Goal: Complete application form: Complete application form

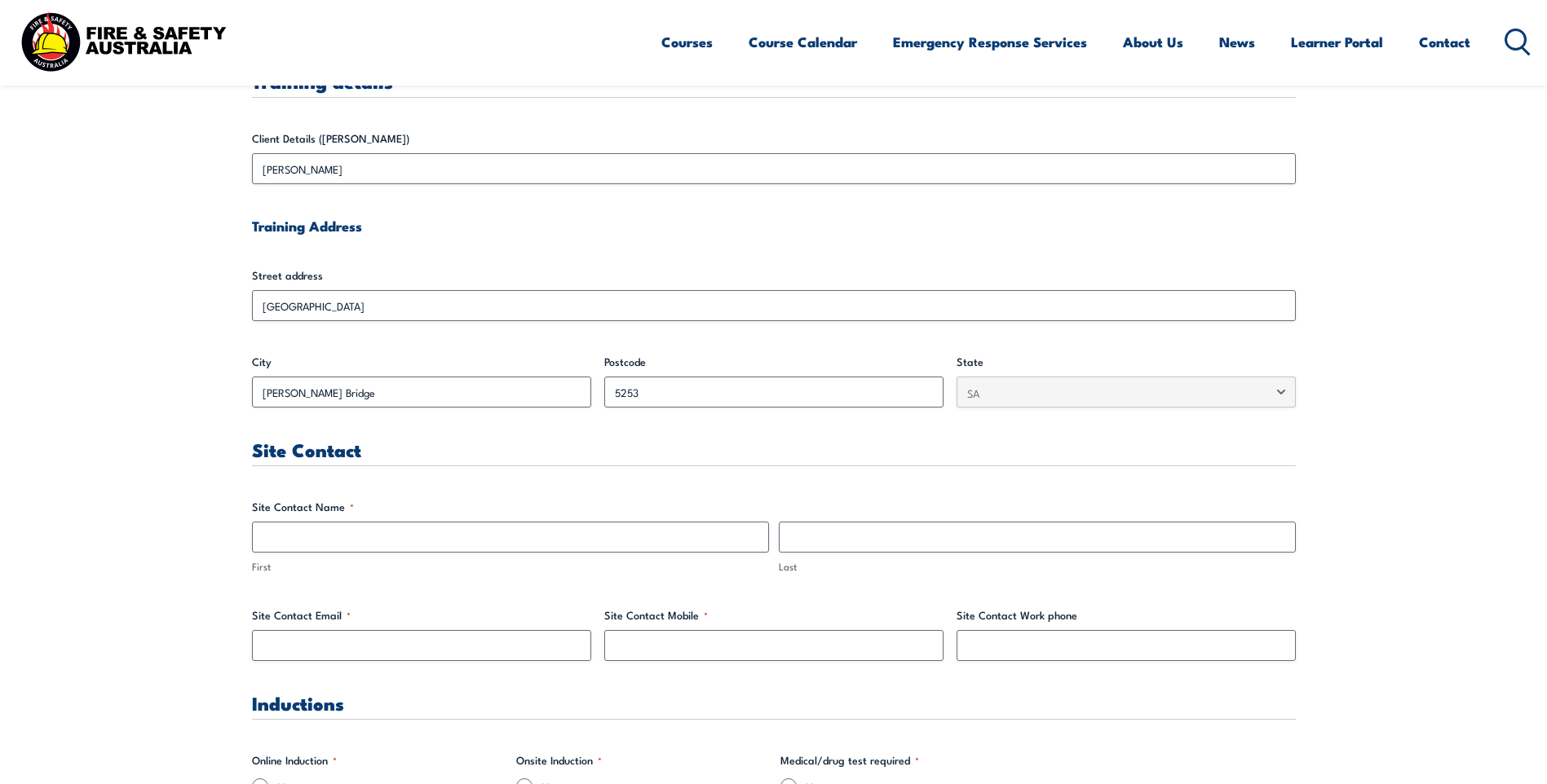
scroll to position [408, 0]
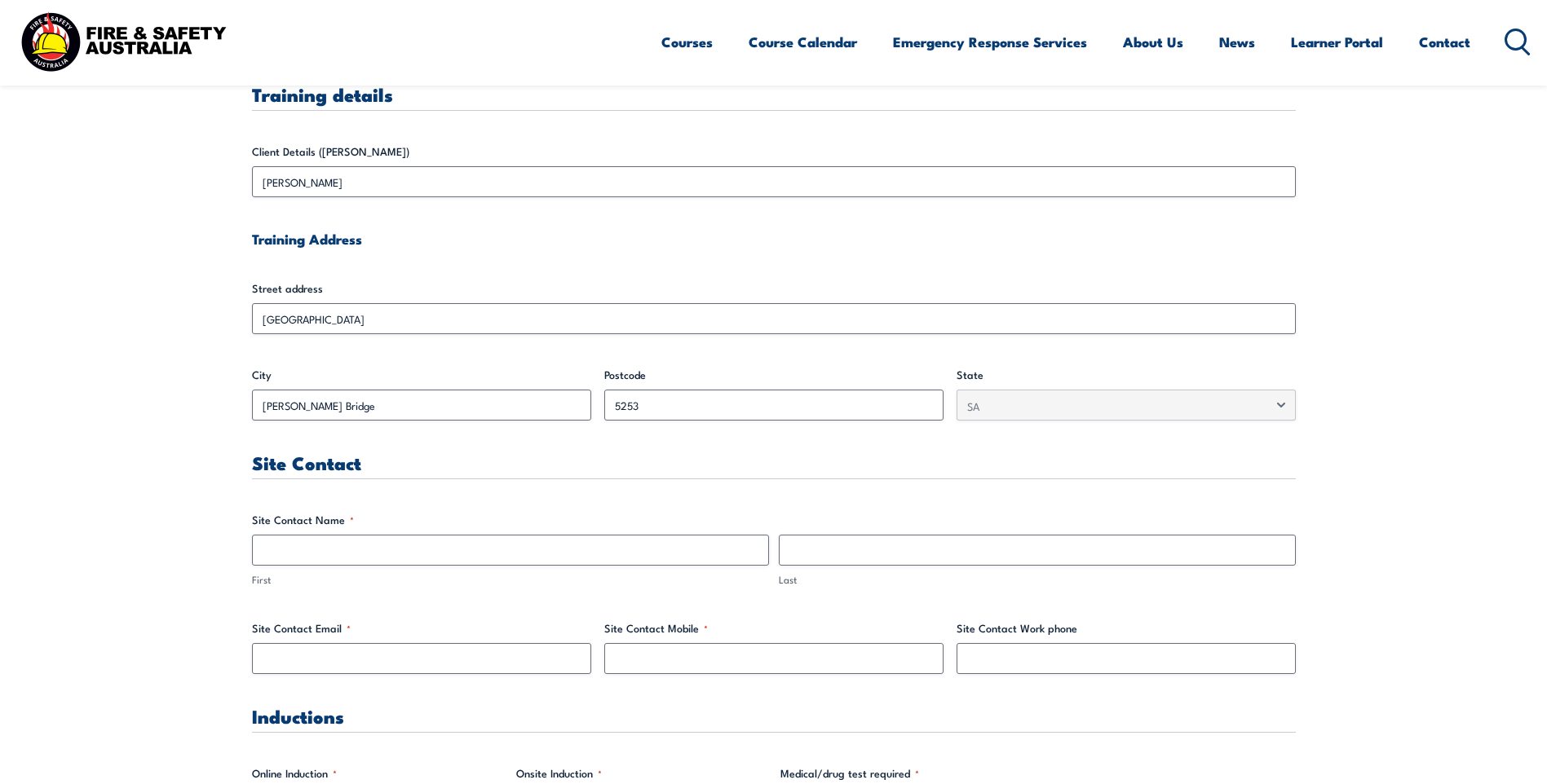
scroll to position [489, 0]
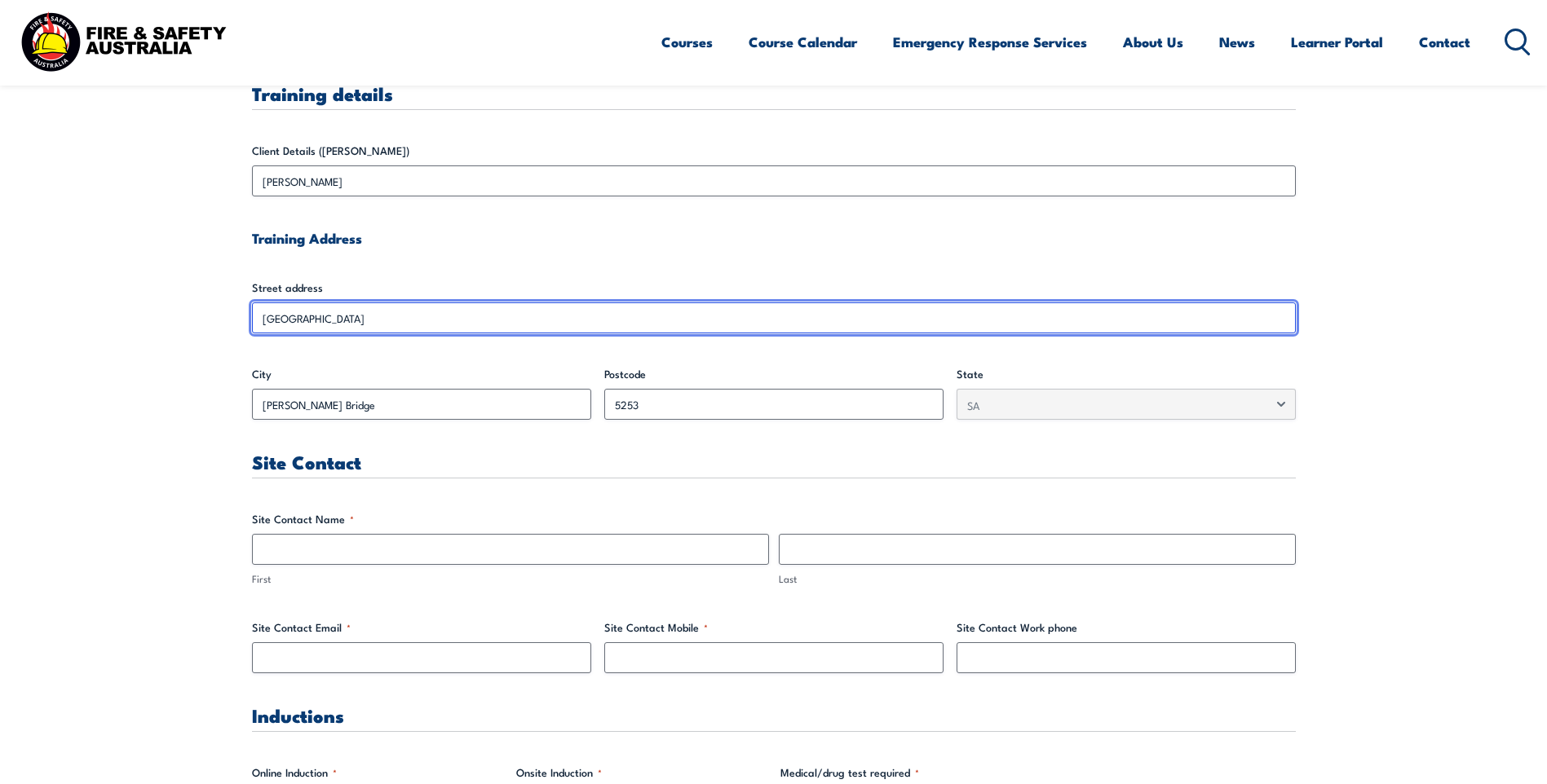
click at [360, 327] on input "[GEOGRAPHIC_DATA]" at bounding box center [773, 317] width 1044 height 31
click at [357, 325] on input "[GEOGRAPHIC_DATA]" at bounding box center [773, 317] width 1044 height 31
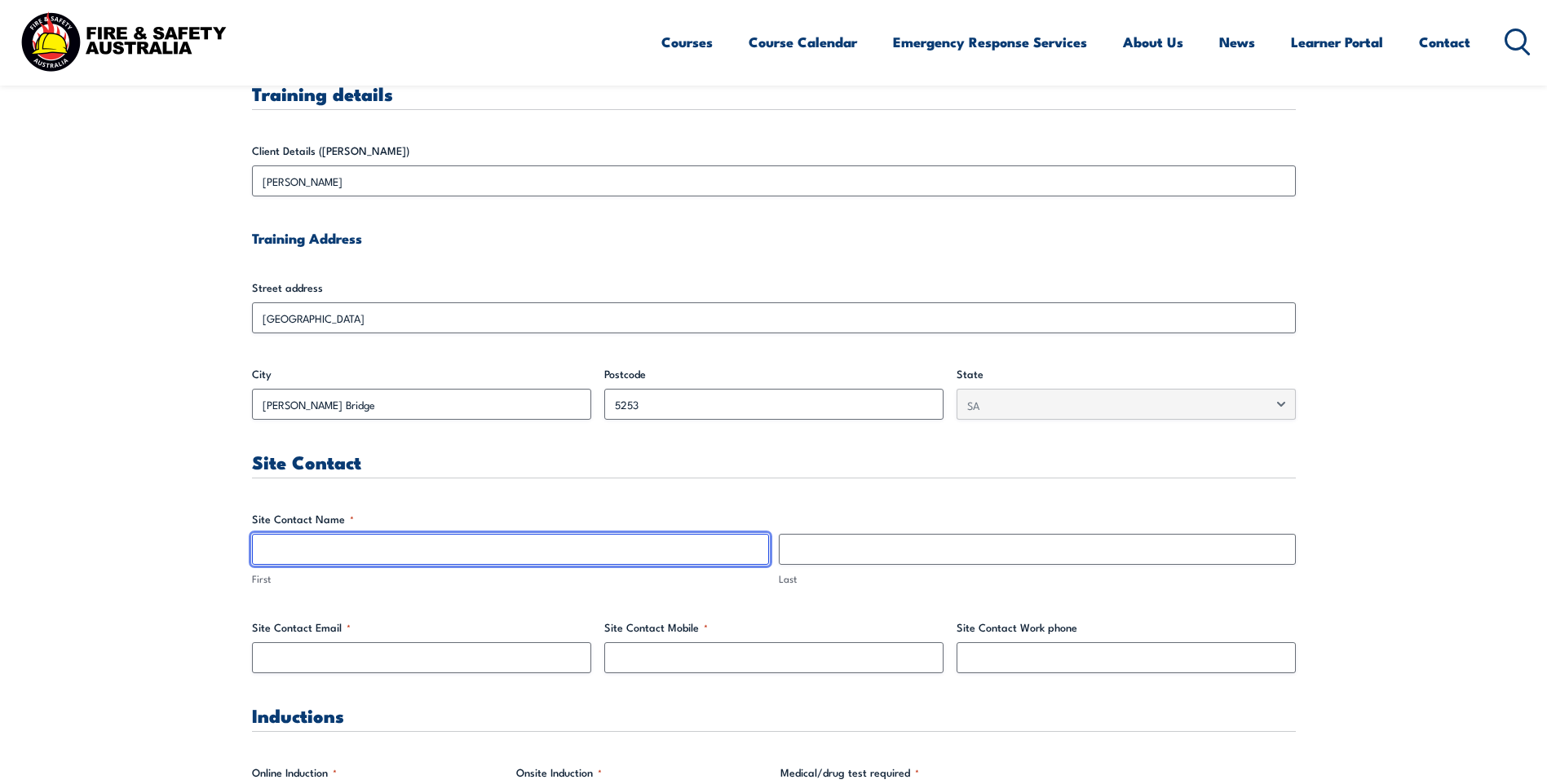
click at [330, 554] on input "First" at bounding box center [510, 549] width 517 height 31
type input "Jini"
type input "Mohan"
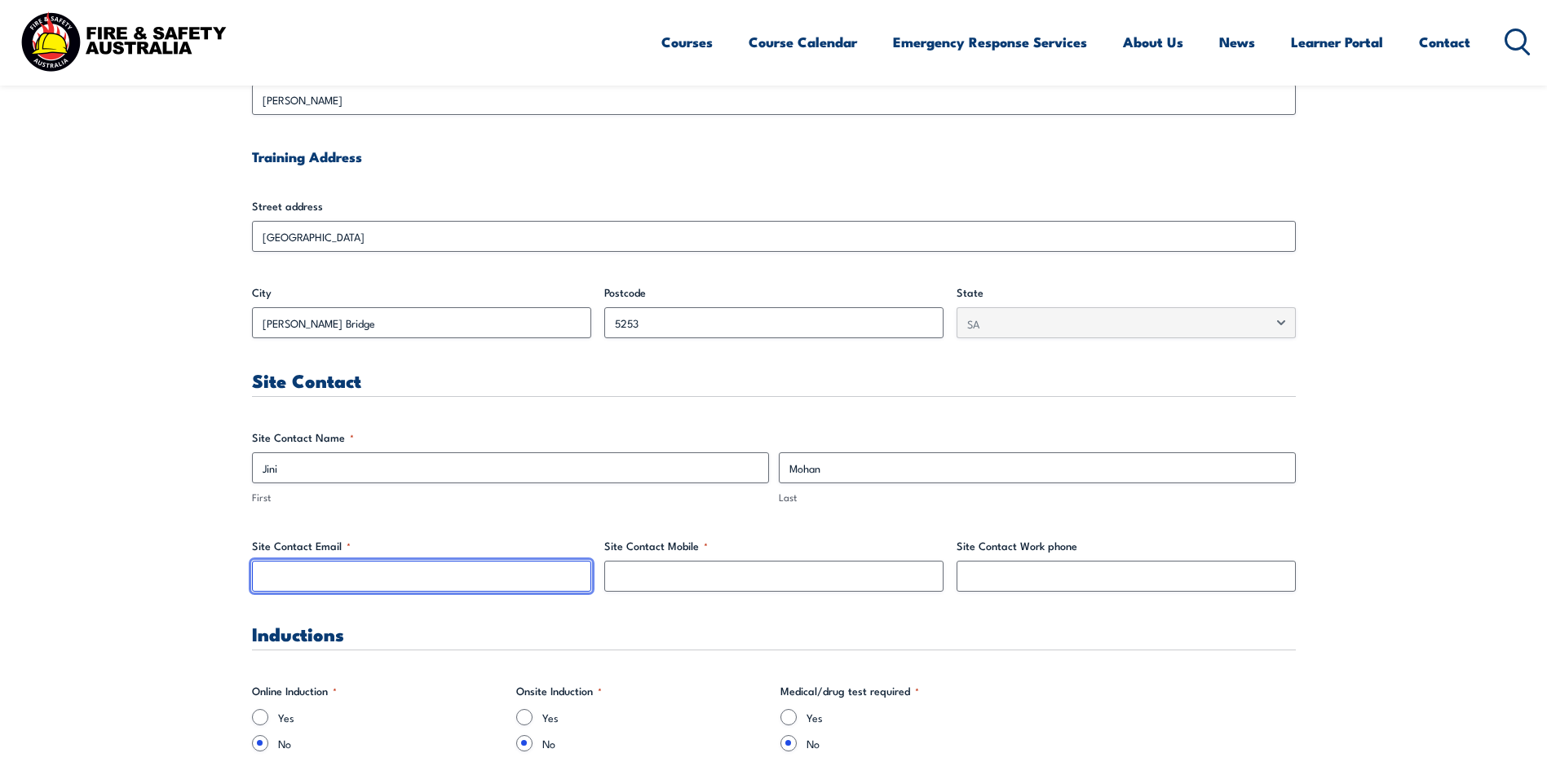
click at [392, 584] on input "Site Contact Email *" at bounding box center [421, 575] width 339 height 31
type input "jinitha.mohan@thomasfoods.com"
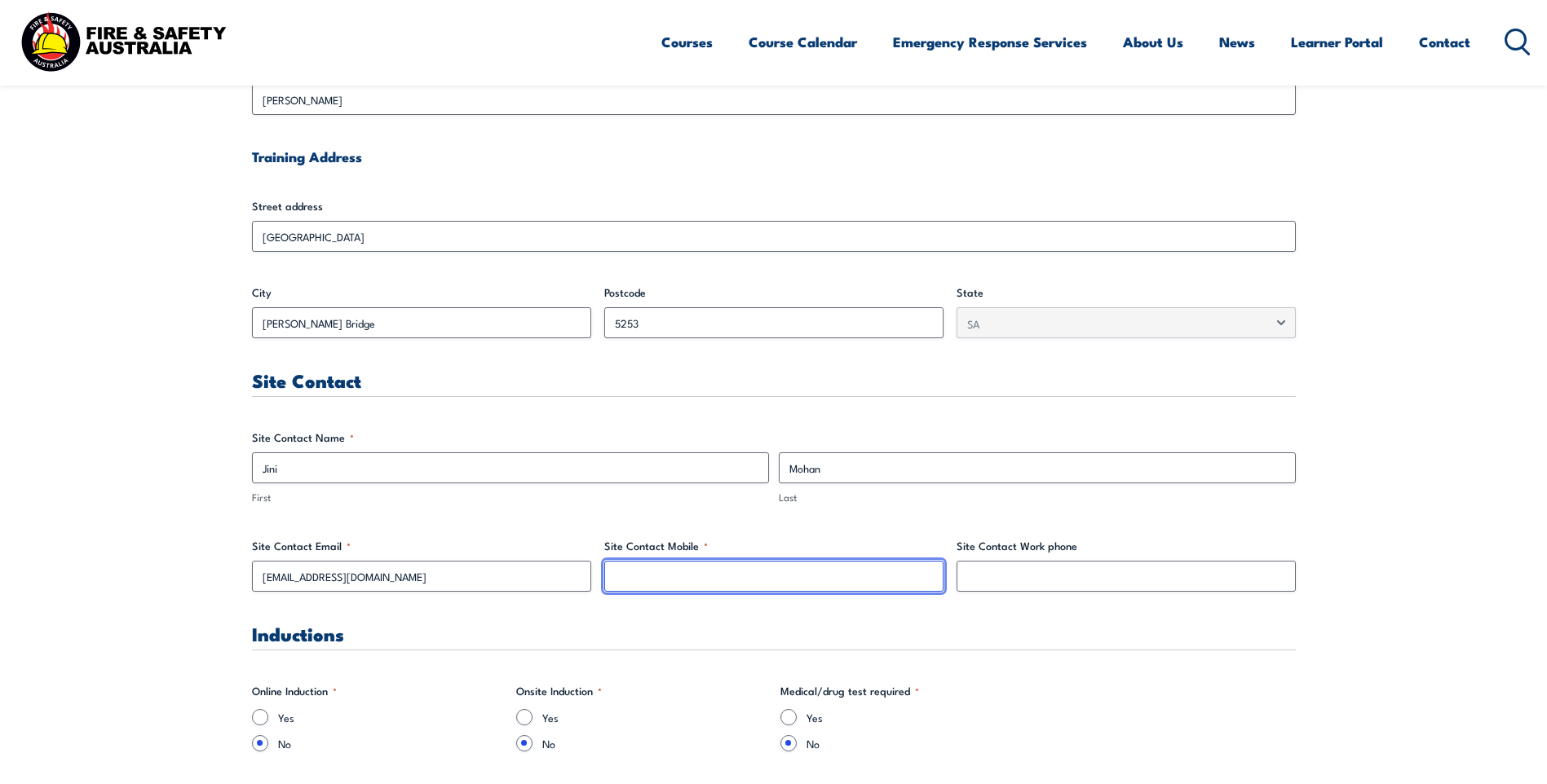
click at [636, 590] on input "Site Contact Mobile *" at bounding box center [774, 575] width 339 height 31
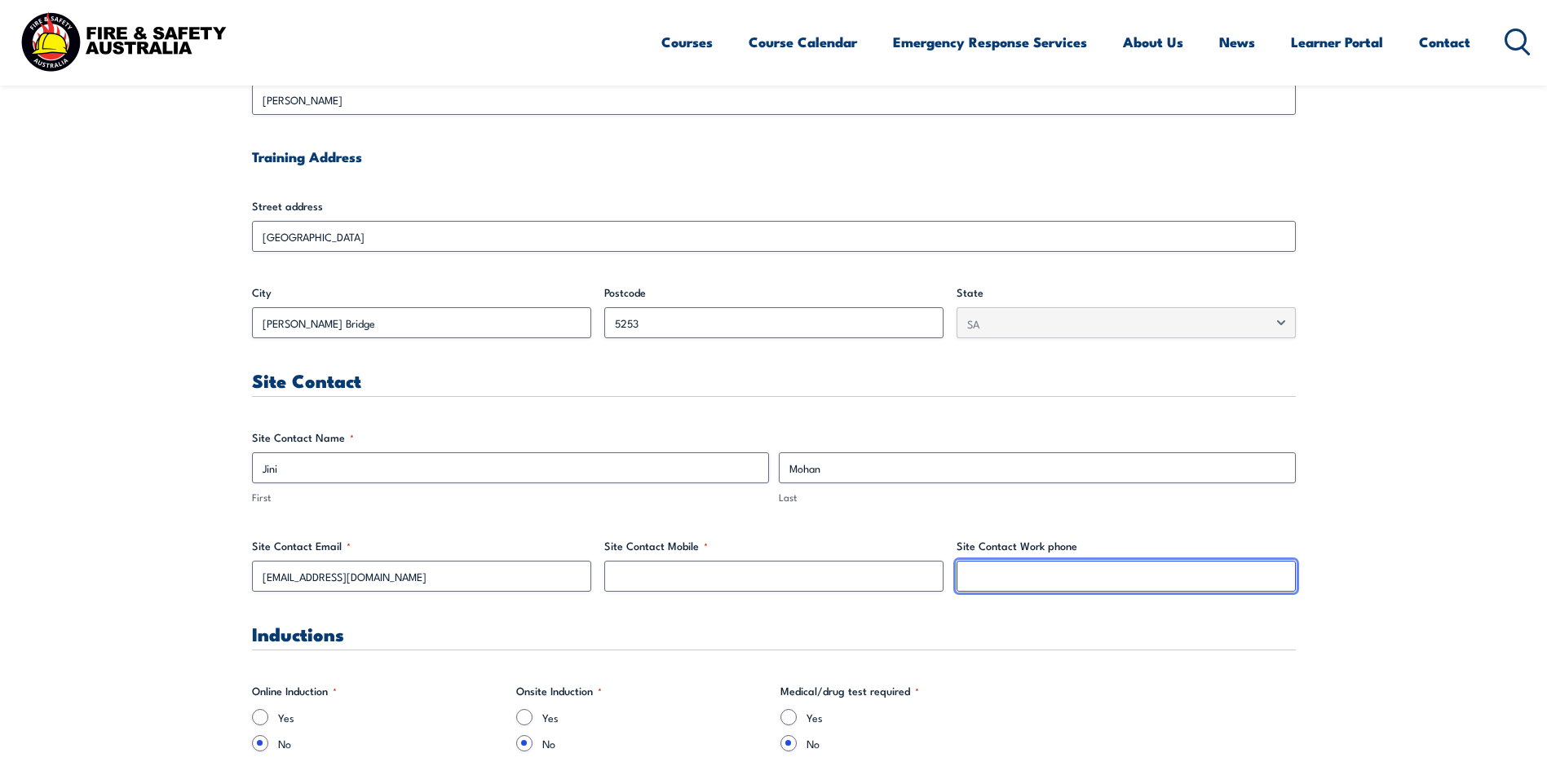
click at [1041, 569] on input "Site Contact Work phone" at bounding box center [1126, 575] width 339 height 31
paste input "0408706248"
type input "0408706248"
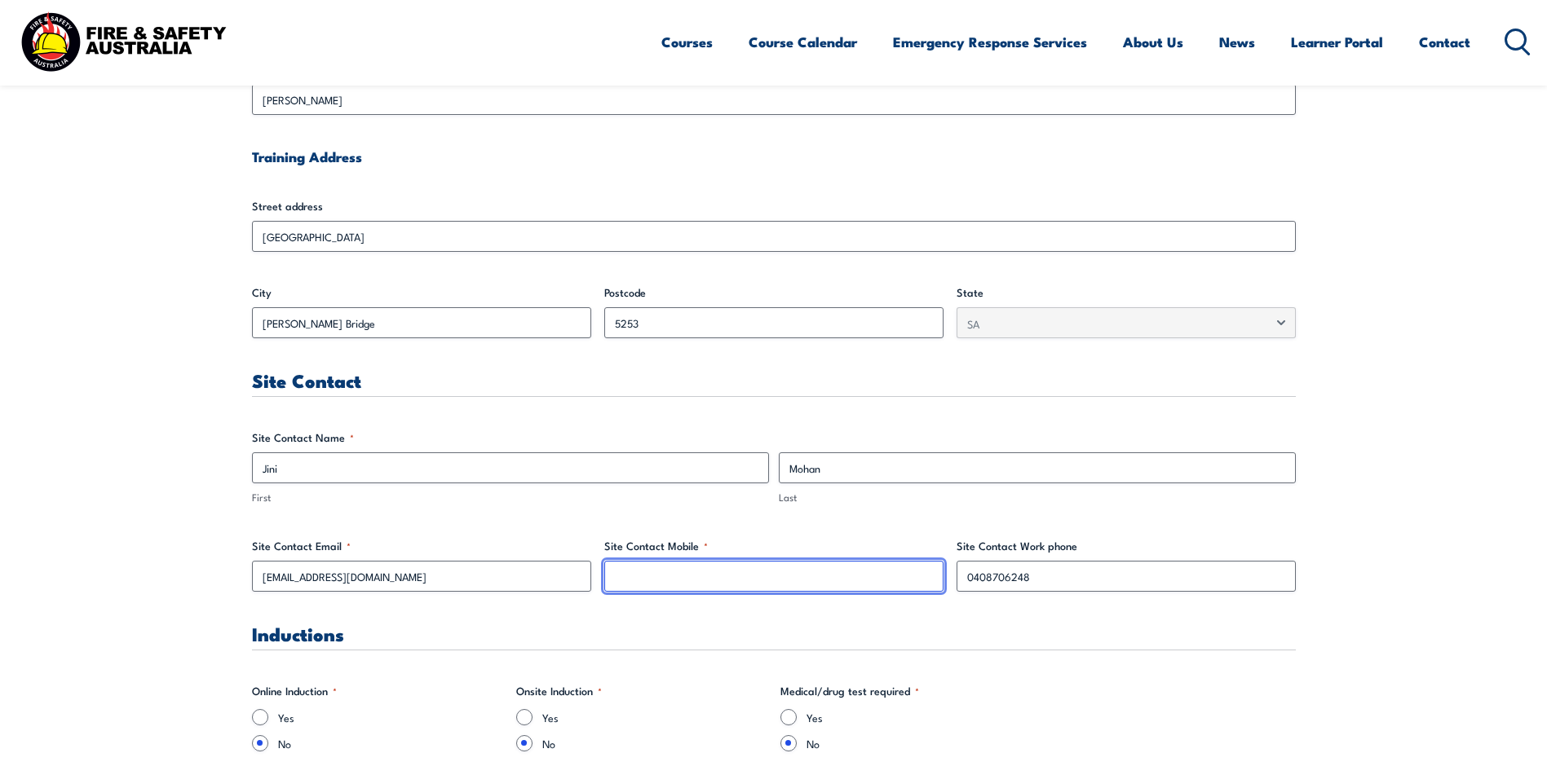
click at [852, 579] on input "Site Contact Mobile *" at bounding box center [774, 575] width 339 height 31
paste input "0408706248"
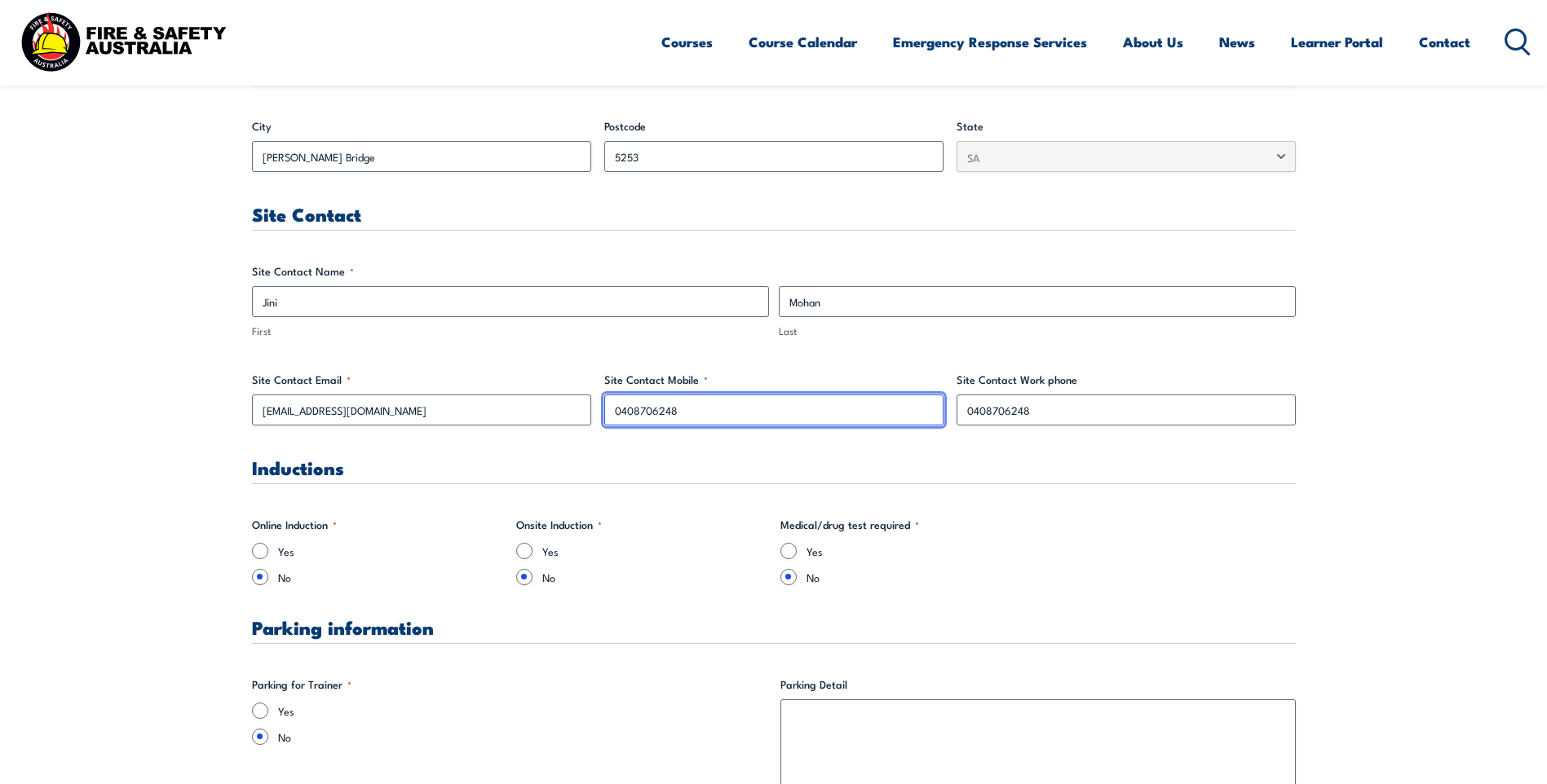
scroll to position [896, 0]
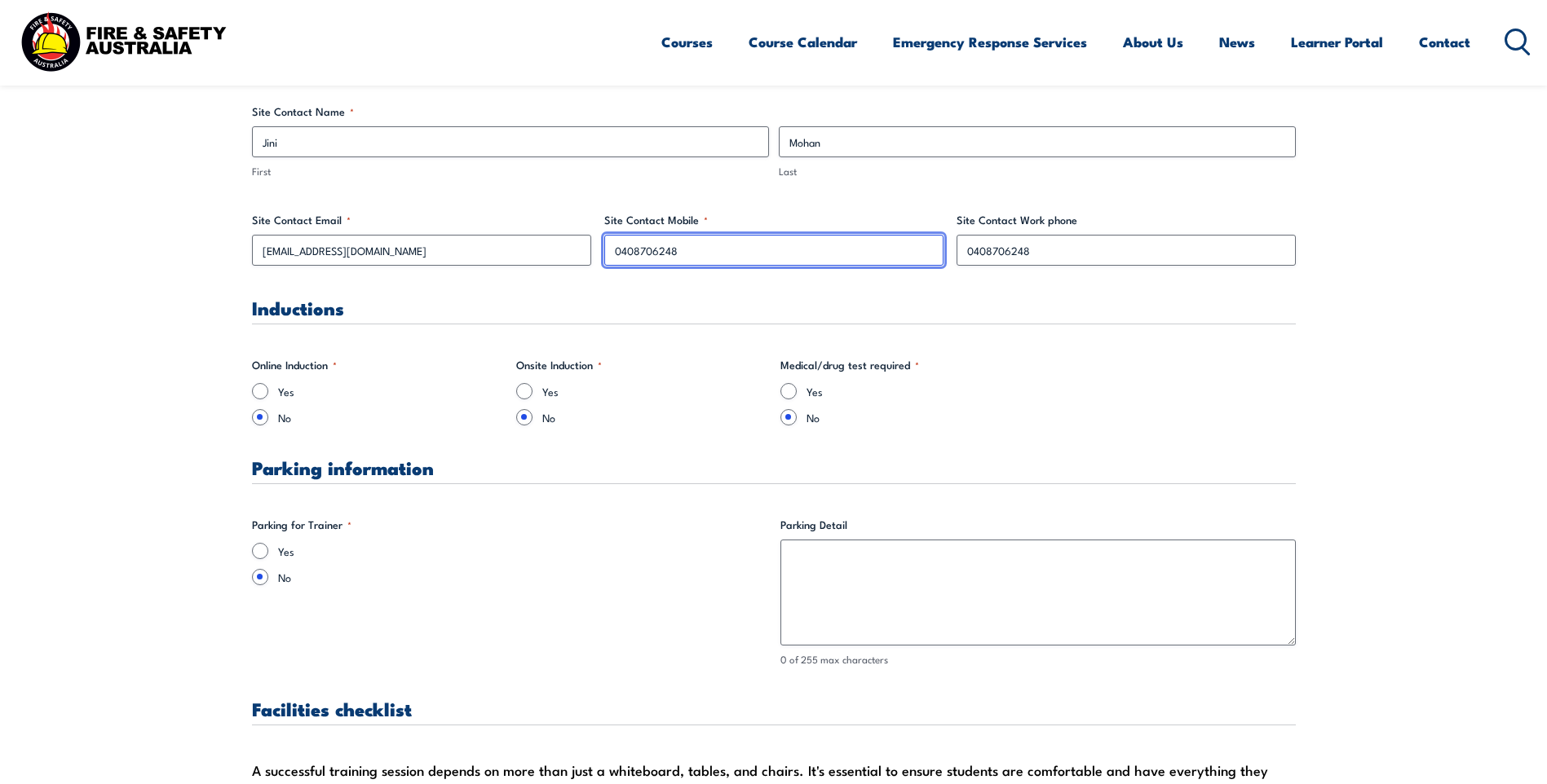
type input "0408706248"
click at [525, 395] on input "Yes" at bounding box center [523, 391] width 16 height 16
radio input "true"
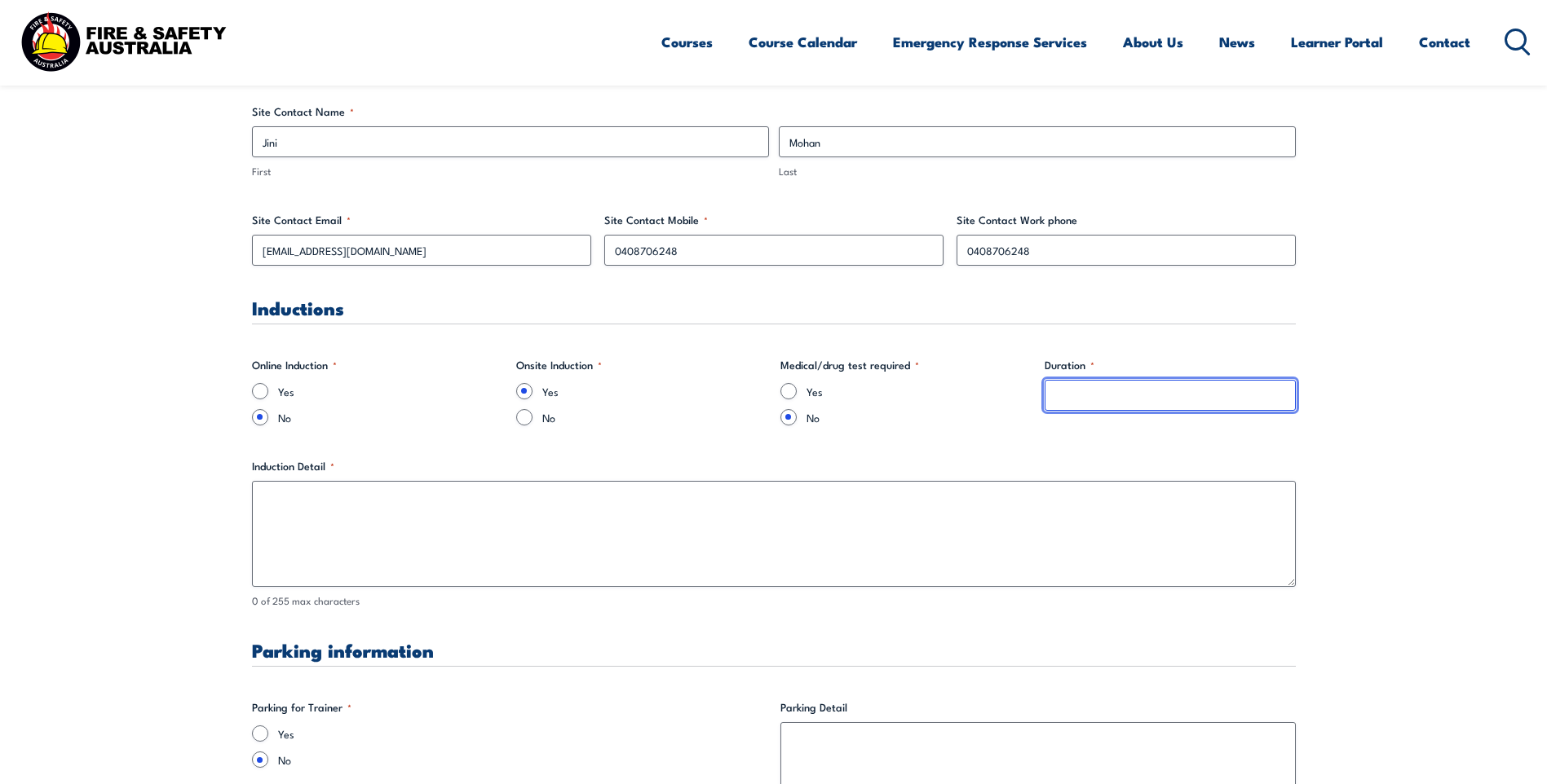
click at [1056, 390] on input "Duration *" at bounding box center [1170, 395] width 251 height 31
type input "1hr"
